Goal: Book appointment/travel/reservation

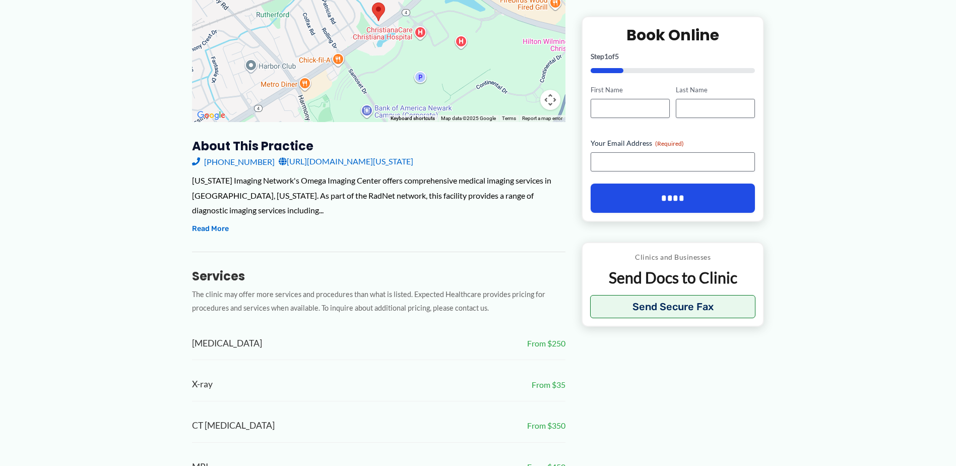
scroll to position [252, 0]
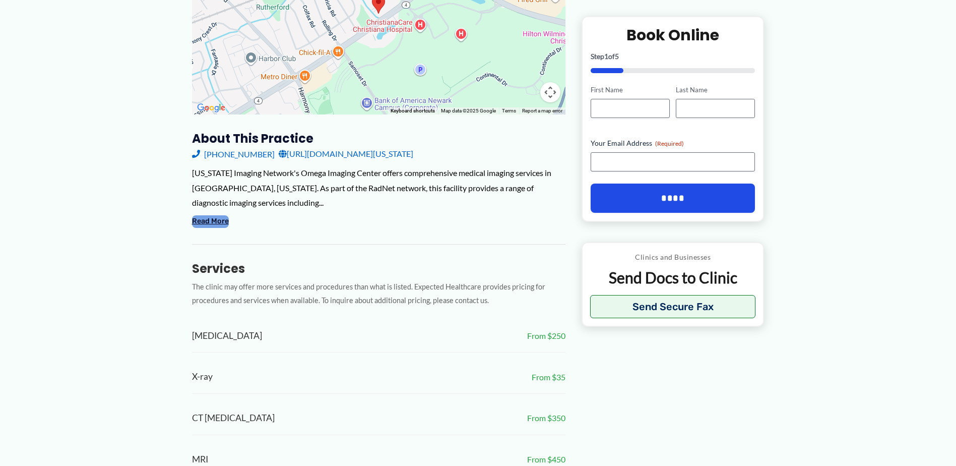
click at [209, 223] on button "Read More" at bounding box center [210, 221] width 37 height 12
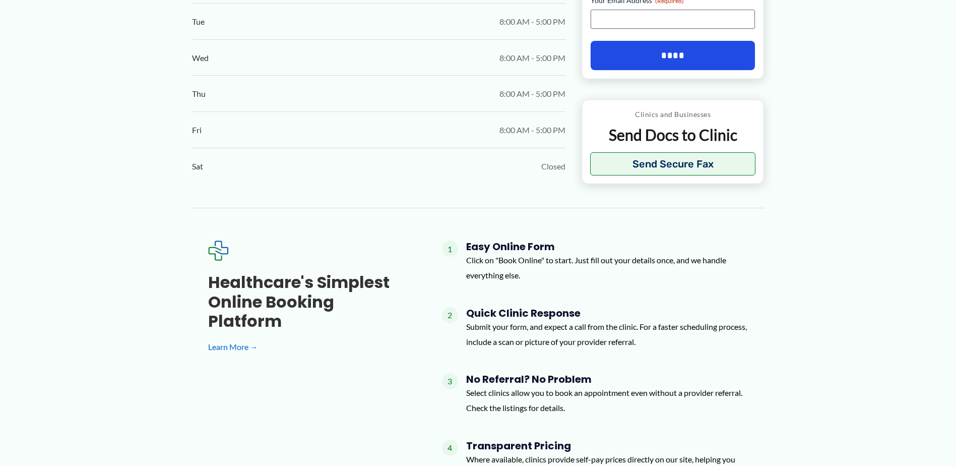
scroll to position [1159, 0]
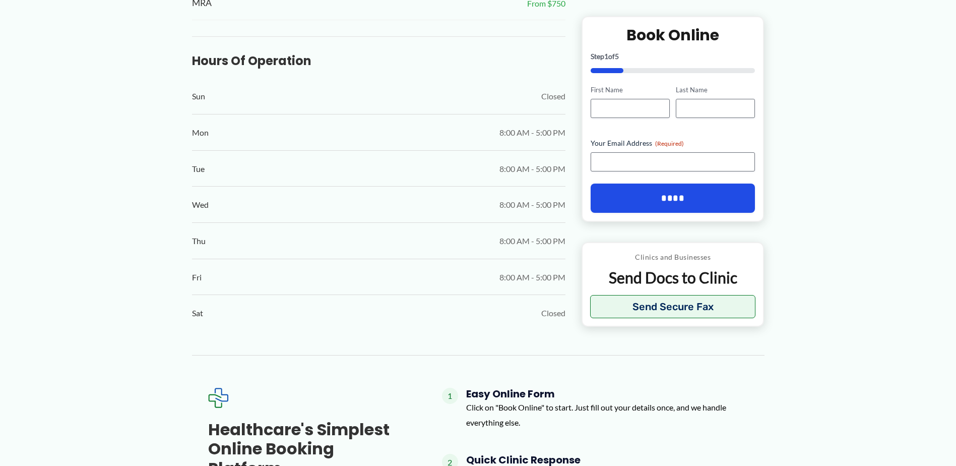
scroll to position [756, 0]
